Goal: Download file/media

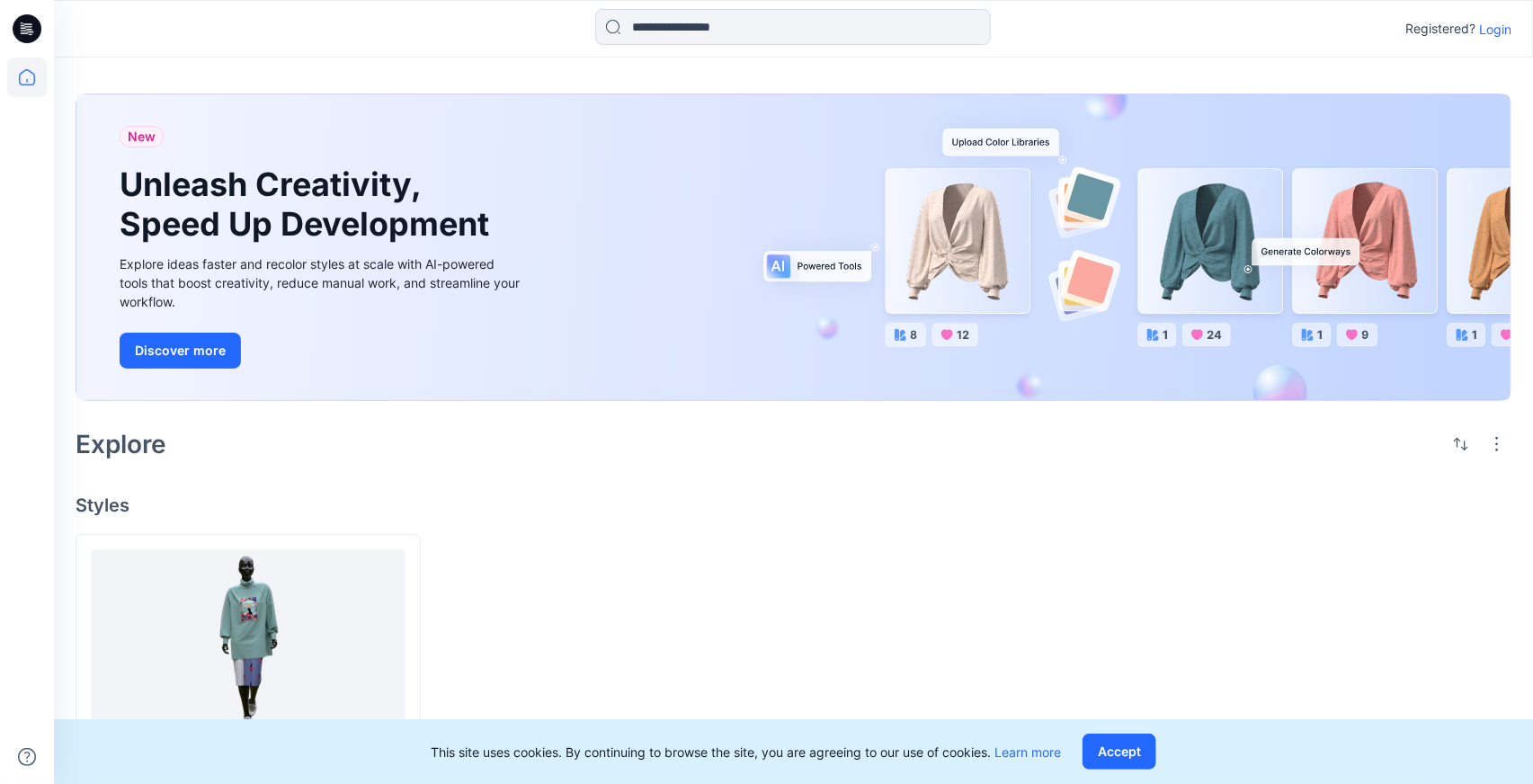
click at [1498, 28] on p "Login" at bounding box center [1494, 29] width 32 height 19
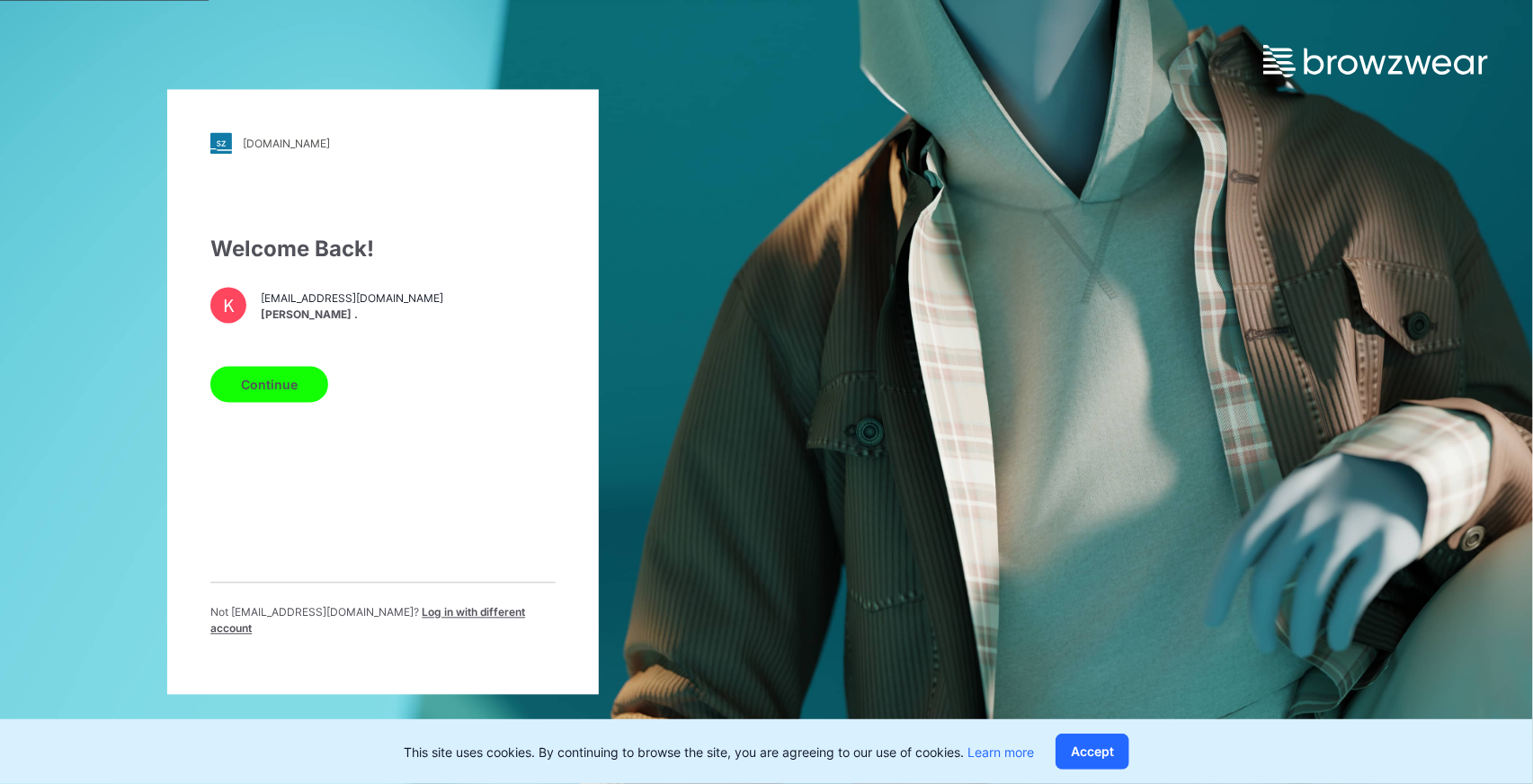
click at [287, 390] on button "Continue" at bounding box center [270, 384] width 118 height 36
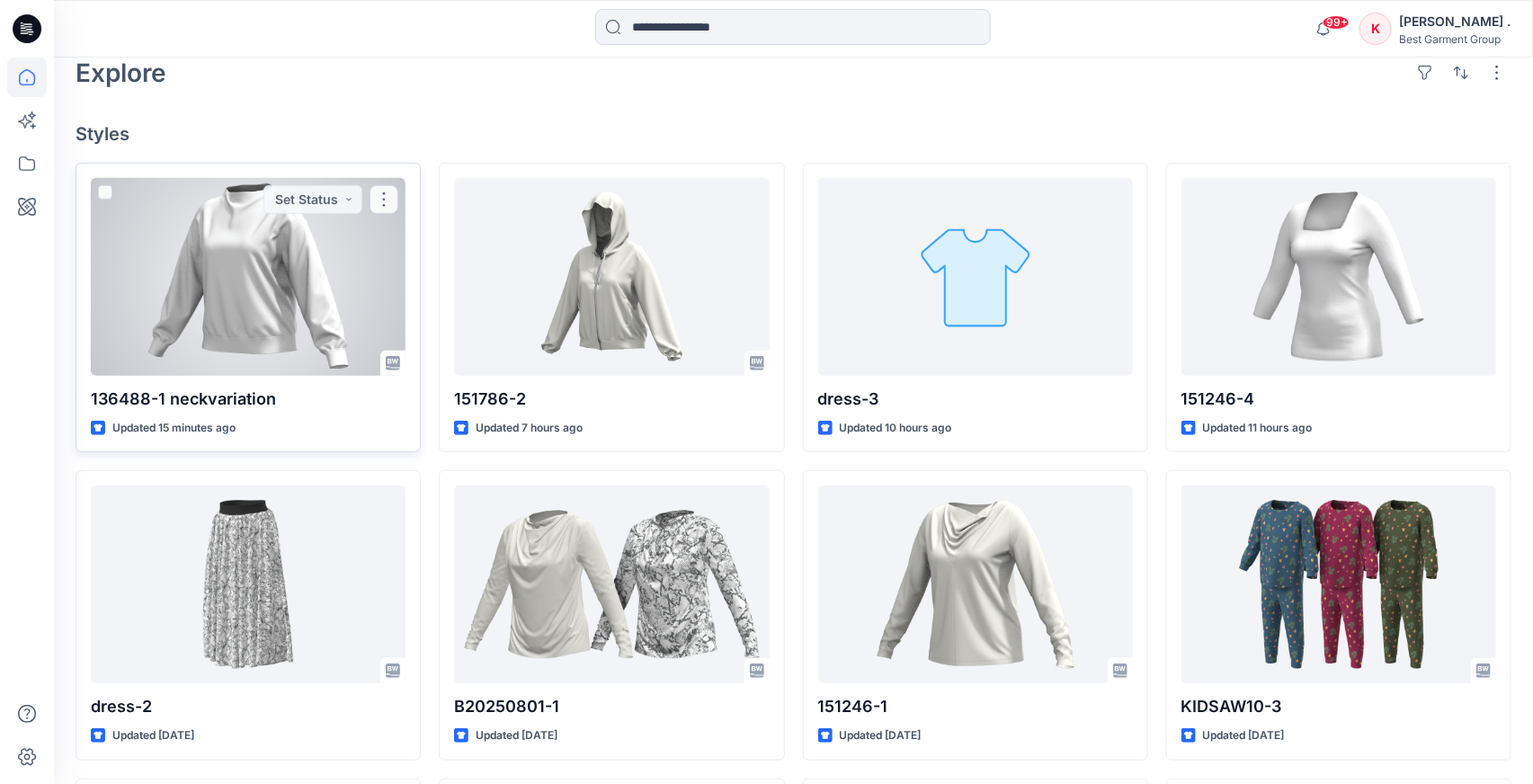
scroll to position [456, 0]
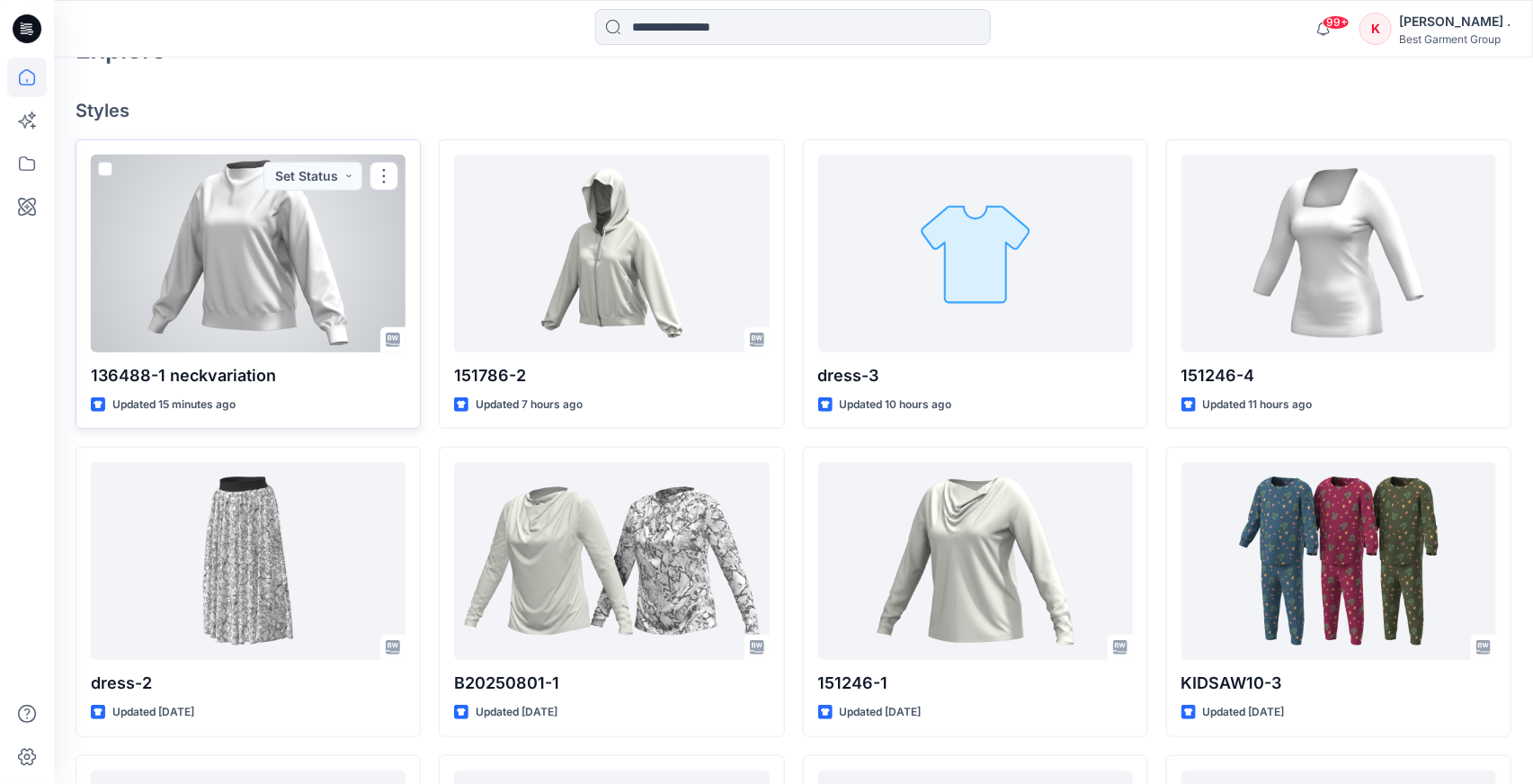
click at [250, 241] on div at bounding box center [249, 253] width 315 height 198
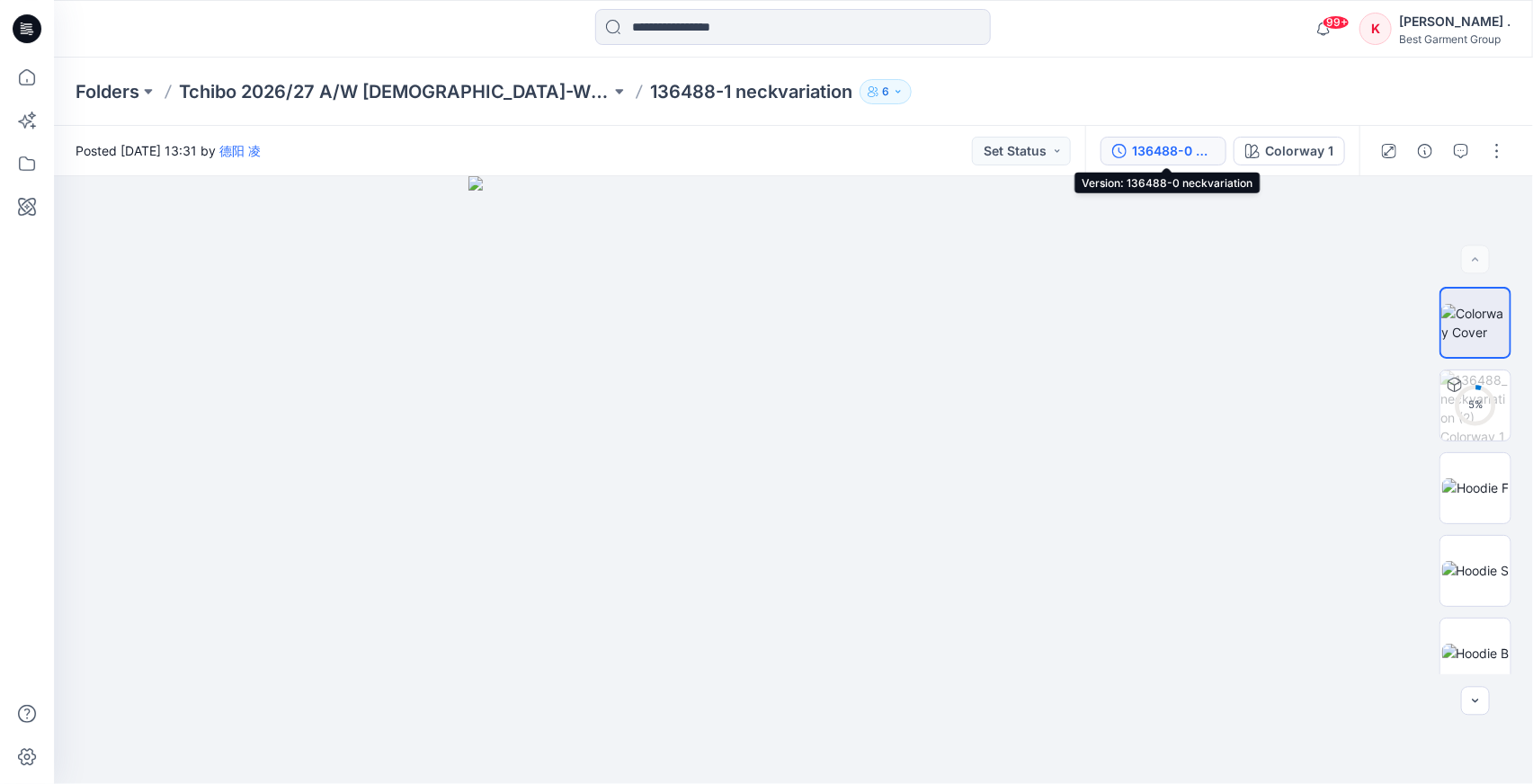
click at [1153, 142] on div "136488-0 neckvariation" at bounding box center [1173, 150] width 83 height 19
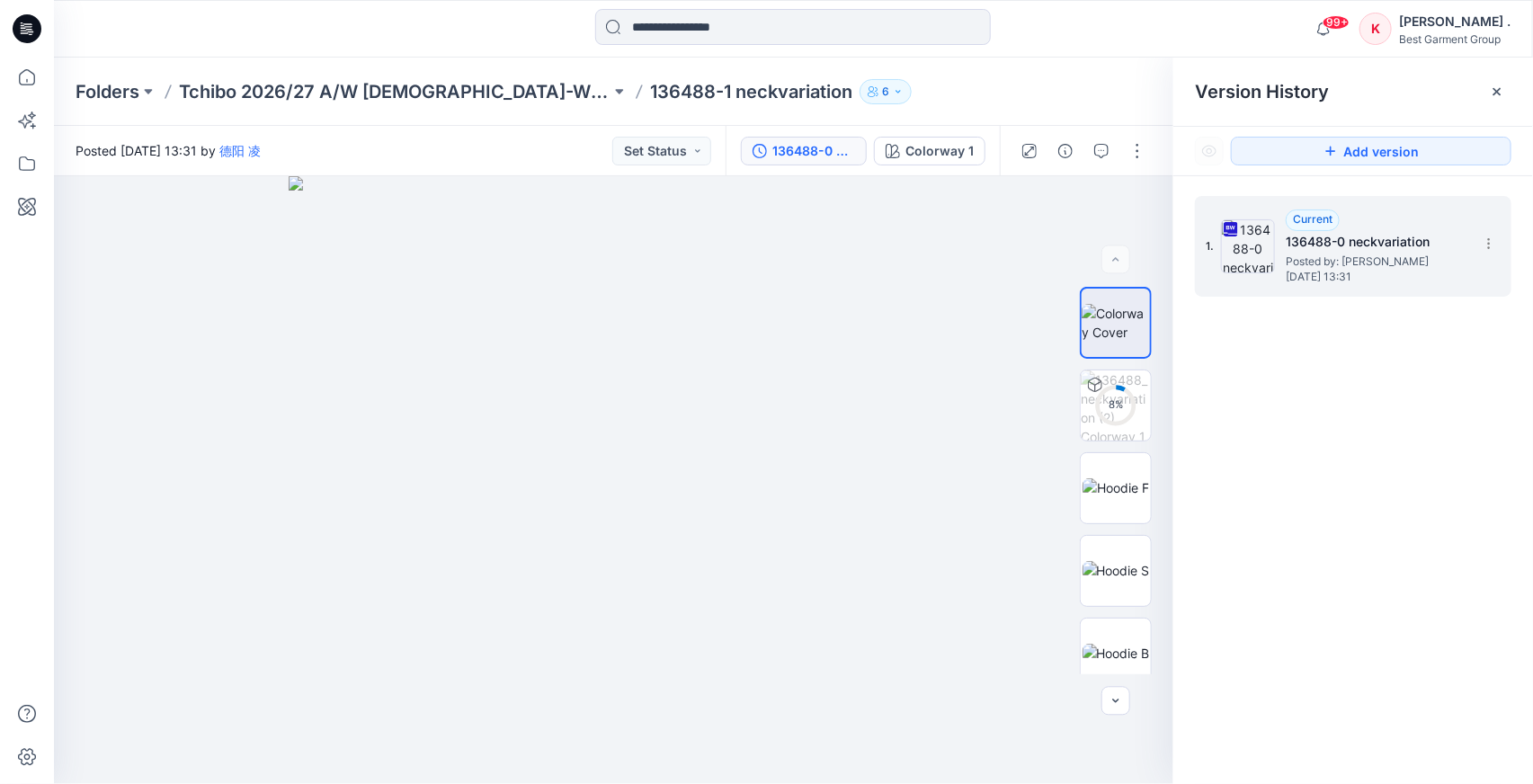
drag, startPoint x: 1488, startPoint y: 243, endPoint x: 1472, endPoint y: 251, distance: 17.9
click at [1488, 243] on icon at bounding box center [1489, 244] width 15 height 15
click at [1359, 282] on span "Download Source BW File" at bounding box center [1397, 278] width 150 height 21
click at [1492, 243] on icon at bounding box center [1489, 244] width 15 height 15
click at [1314, 273] on icon at bounding box center [1307, 278] width 15 height 15
